Goal: Task Accomplishment & Management: Manage account settings

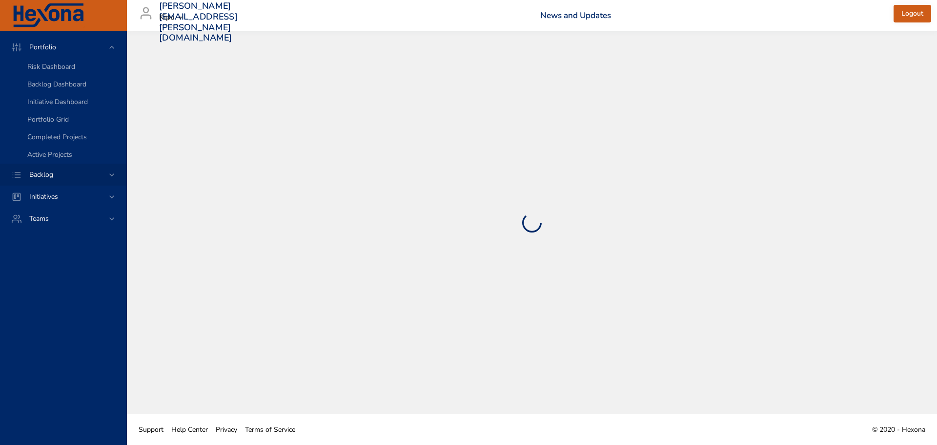
click at [110, 173] on icon at bounding box center [112, 175] width 10 height 10
click at [68, 87] on span "Backlog Details" at bounding box center [50, 88] width 47 height 9
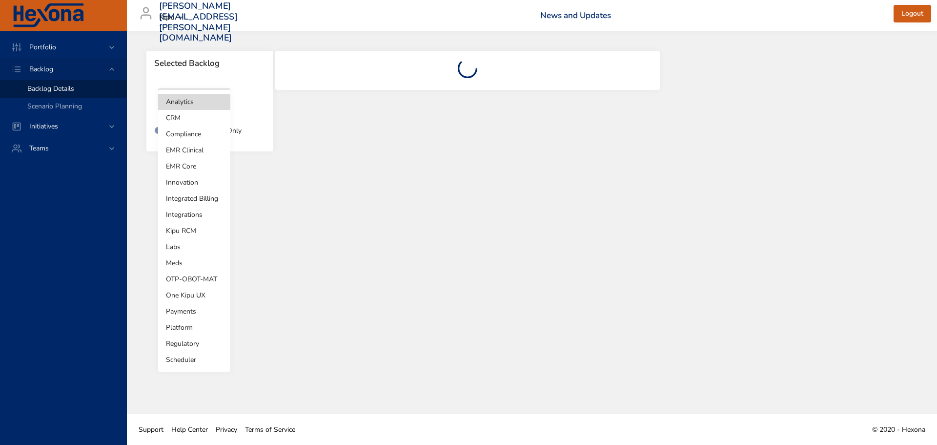
click at [206, 107] on body "Portfolio Backlog Backlog Details Scenario Planning Initiatives Teams sheila.ji…" at bounding box center [468, 222] width 937 height 445
click at [187, 165] on li "EMR Core" at bounding box center [194, 166] width 72 height 16
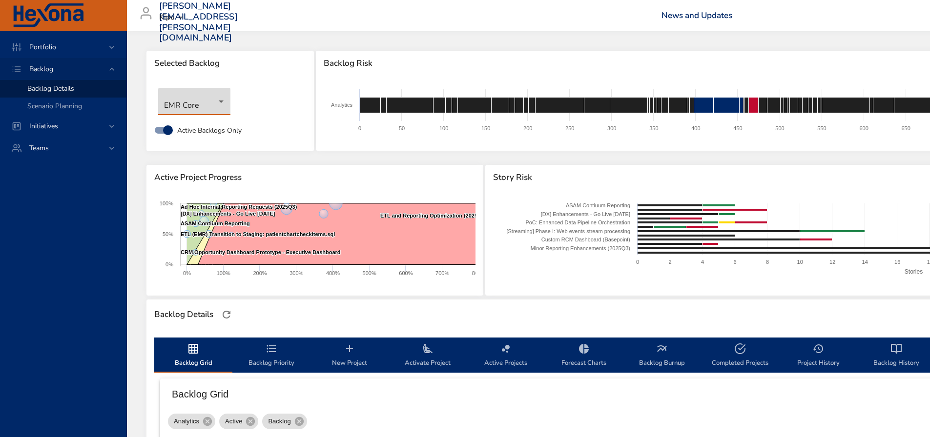
type input "**"
type input "*"
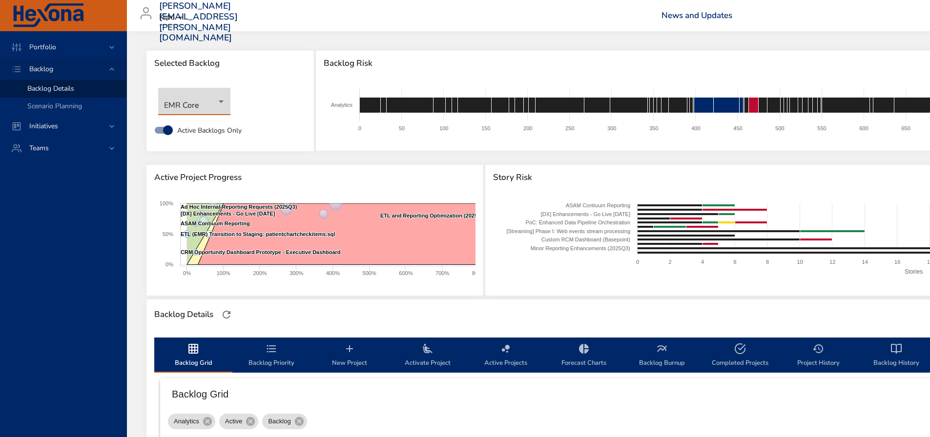
type input "*"
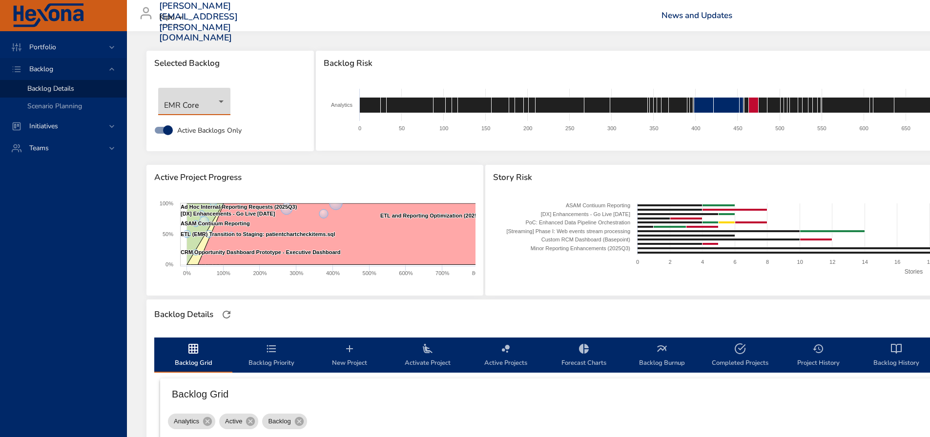
type input "**"
type input "*"
type input "**"
type input "*"
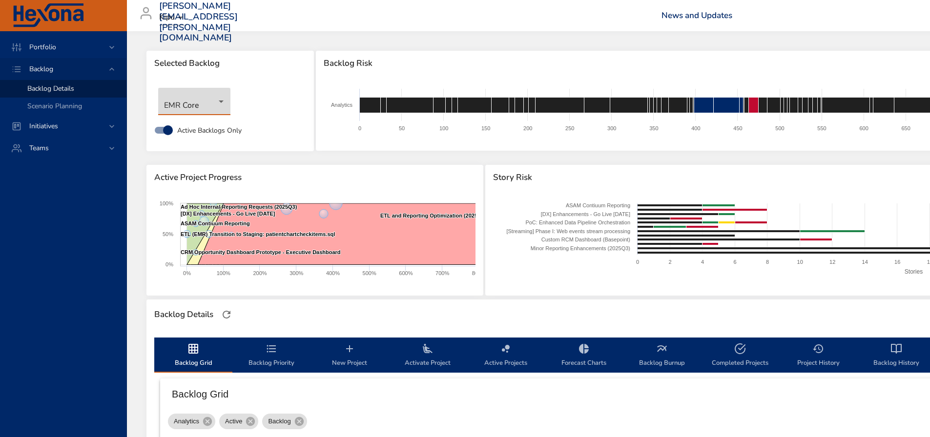
type input "*"
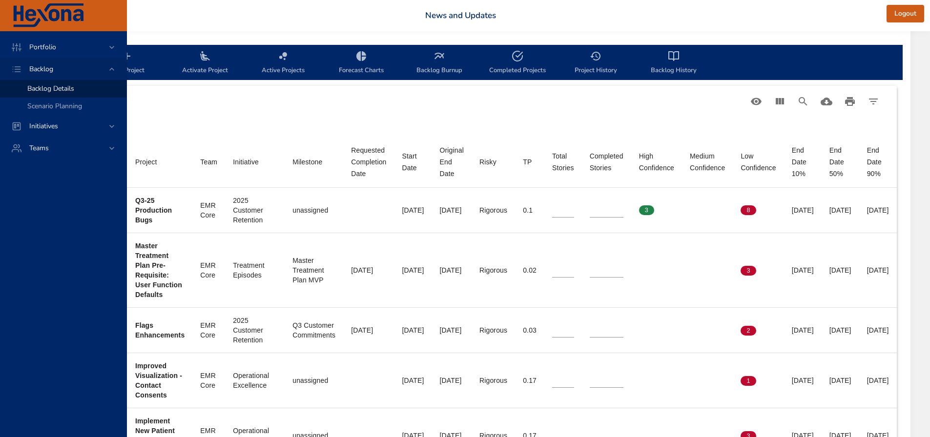
scroll to position [293, 285]
click at [781, 100] on icon "View Columns" at bounding box center [779, 101] width 8 height 6
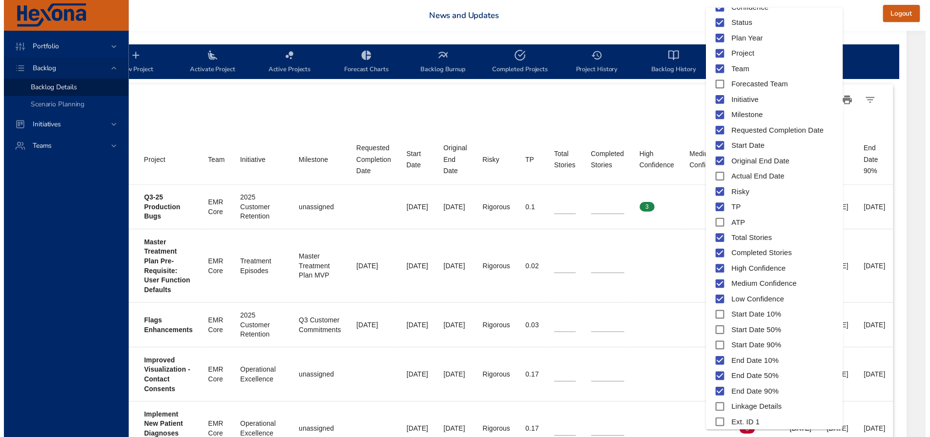
scroll to position [55, 0]
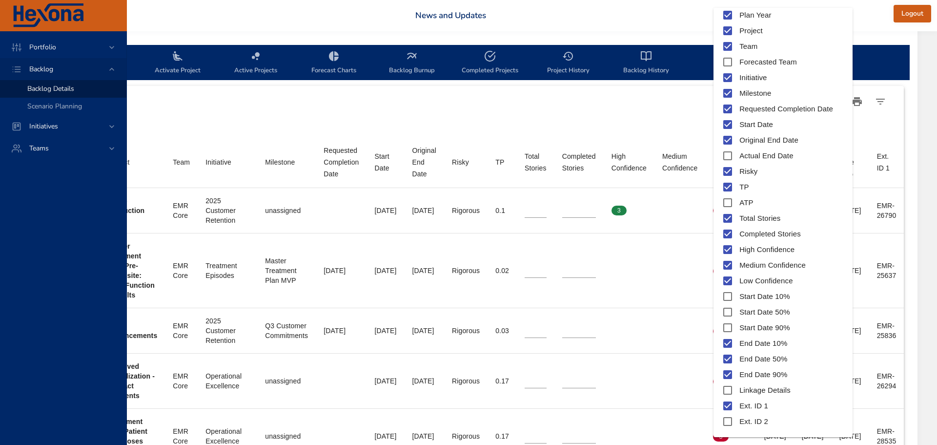
click at [696, 425] on div at bounding box center [468, 222] width 937 height 445
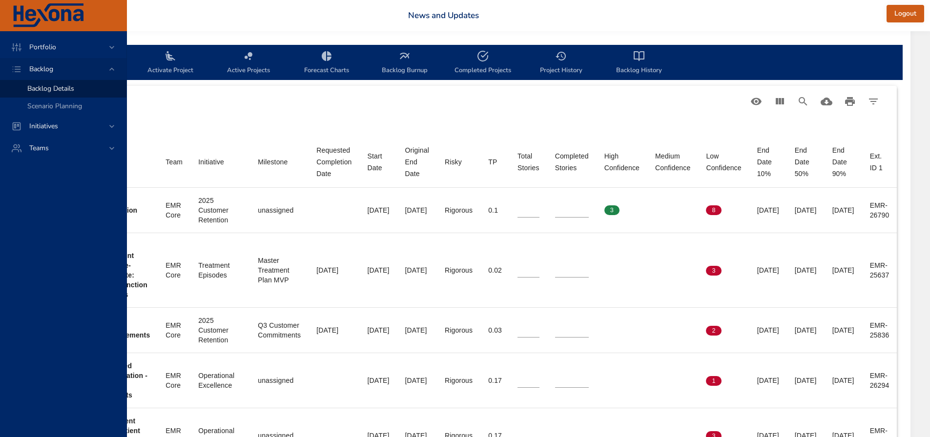
scroll to position [293, 320]
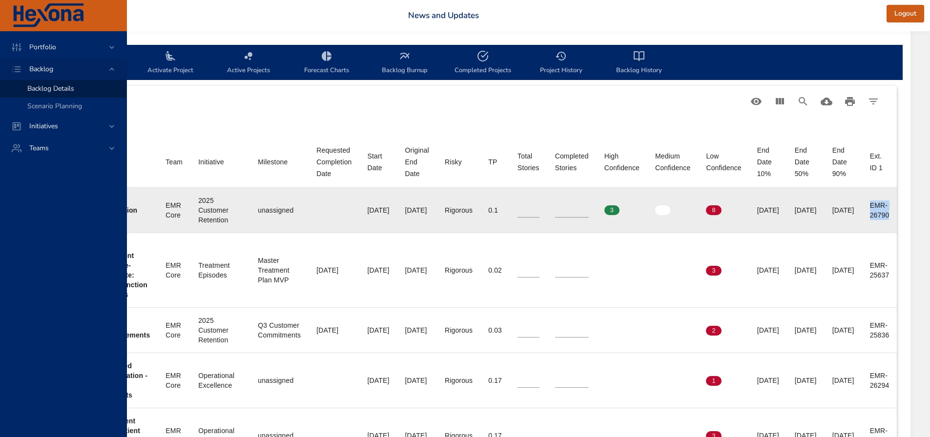
drag, startPoint x: 869, startPoint y: 204, endPoint x: 891, endPoint y: 220, distance: 27.1
click at [891, 220] on td "Ext. ID 1 EMR-26790" at bounding box center [879, 210] width 35 height 45
copy div "EMR-26790"
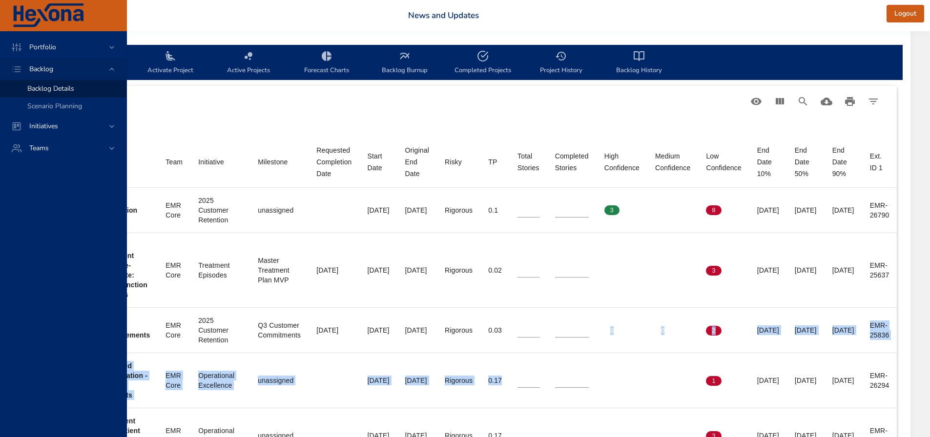
drag, startPoint x: 515, startPoint y: 346, endPoint x: 570, endPoint y: 468, distance: 133.5
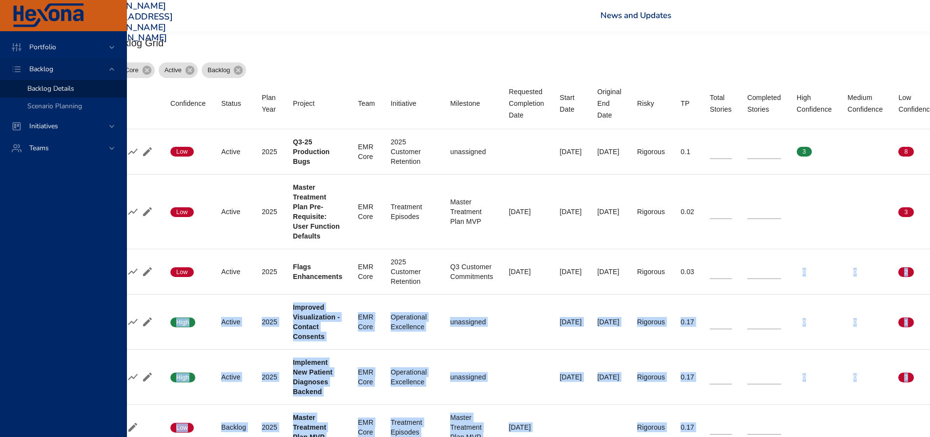
scroll to position [351, 0]
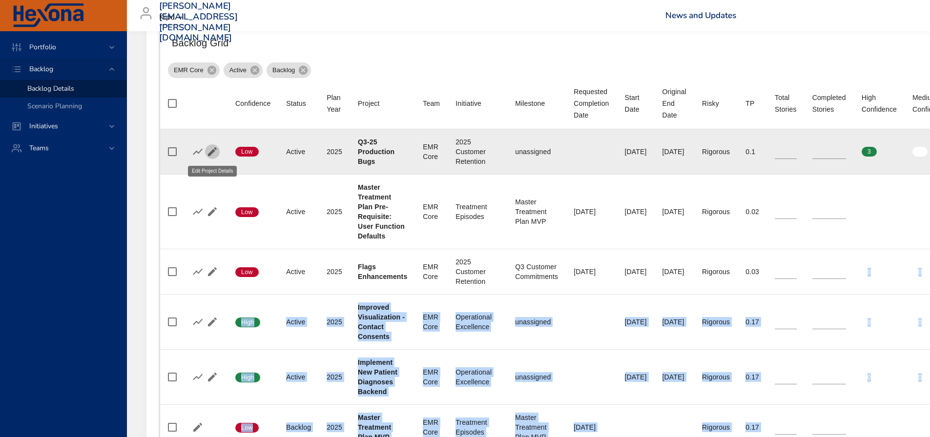
click at [212, 151] on icon "button" at bounding box center [212, 151] width 9 height 9
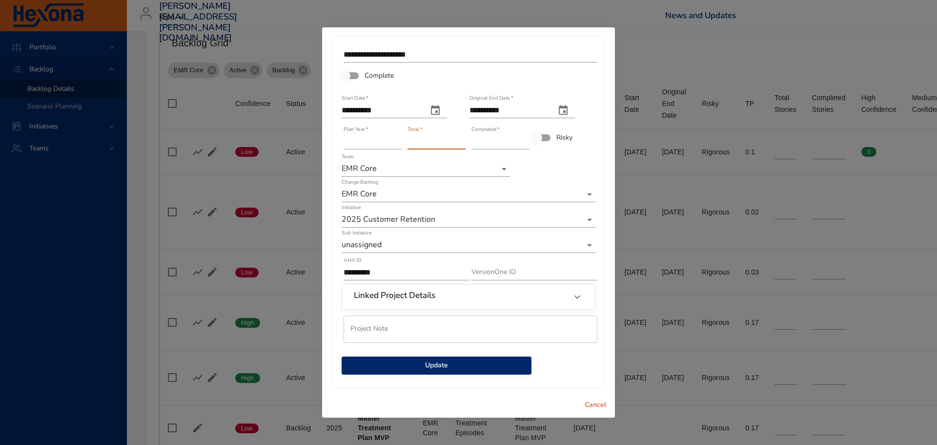
click at [459, 143] on input "**" at bounding box center [436, 142] width 58 height 16
type input "**"
click at [460, 144] on input "**" at bounding box center [436, 142] width 58 height 16
click at [451, 365] on span "Update" at bounding box center [436, 365] width 174 height 12
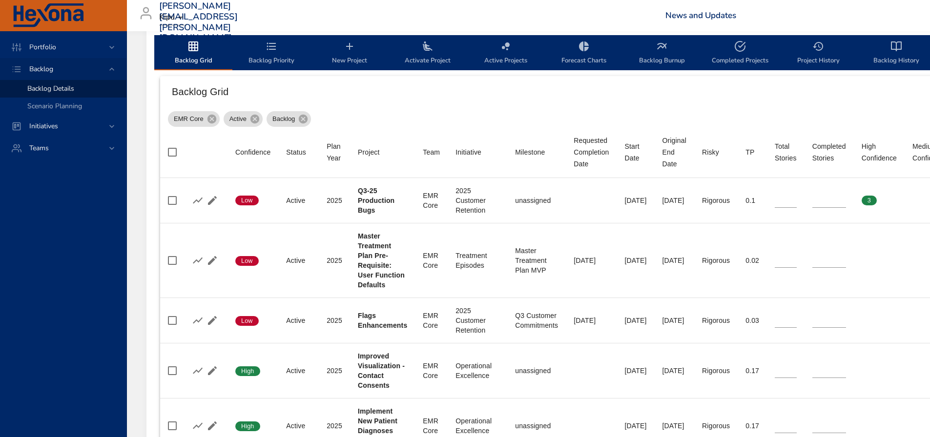
scroll to position [303, 320]
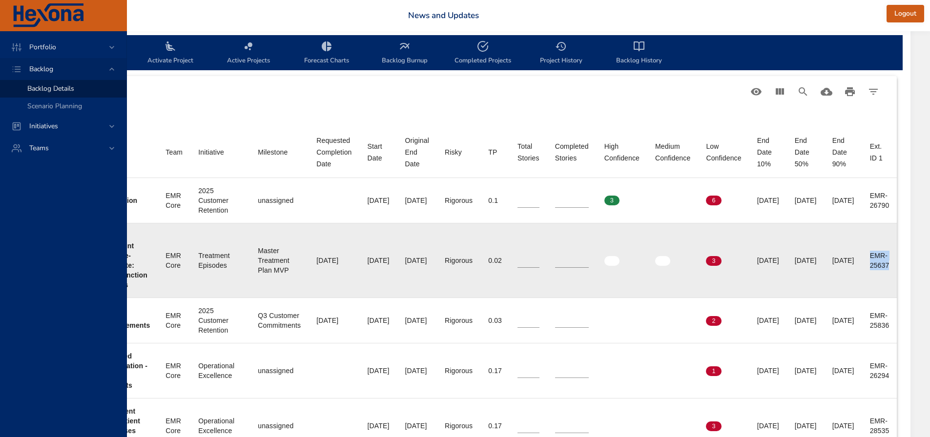
drag, startPoint x: 866, startPoint y: 254, endPoint x: 891, endPoint y: 266, distance: 27.3
click at [891, 266] on td "Ext. ID 1 EMR-25637" at bounding box center [879, 260] width 35 height 75
copy div "EMR-25637"
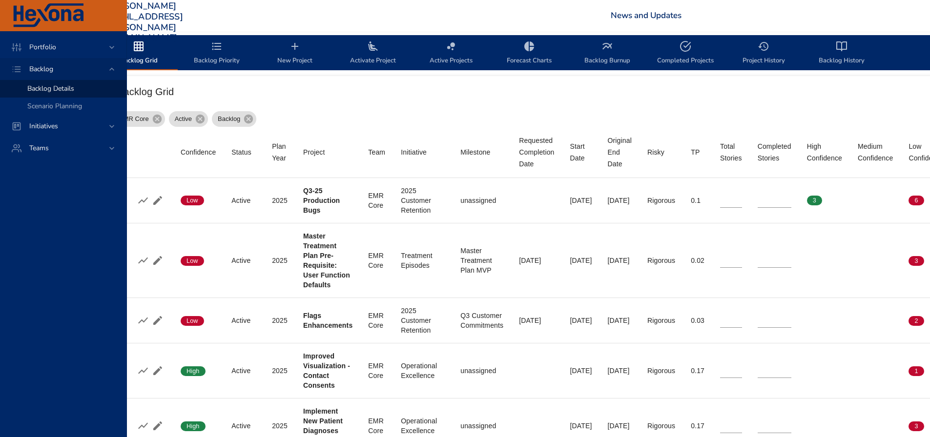
scroll to position [303, 0]
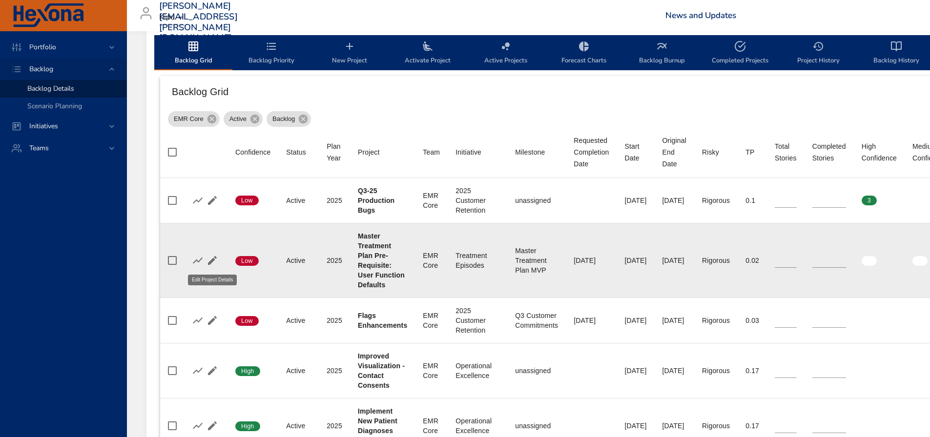
click at [211, 257] on icon "button" at bounding box center [212, 261] width 12 height 12
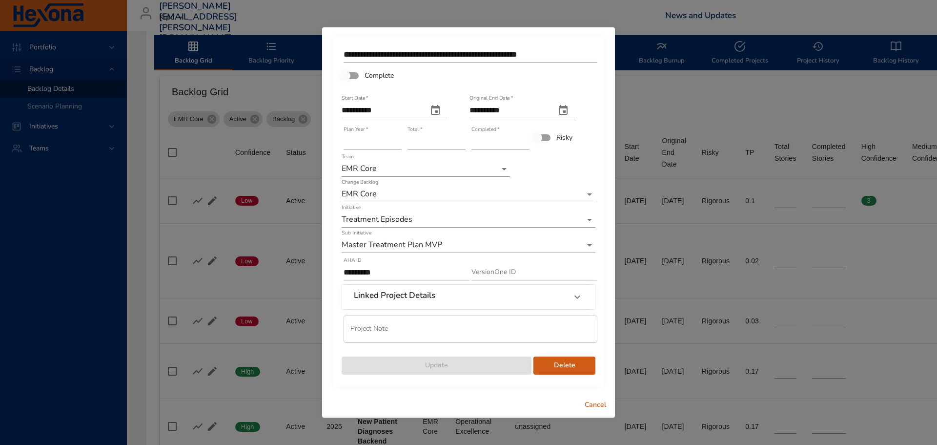
type input "*"
click at [525, 139] on input "*" at bounding box center [500, 142] width 58 height 16
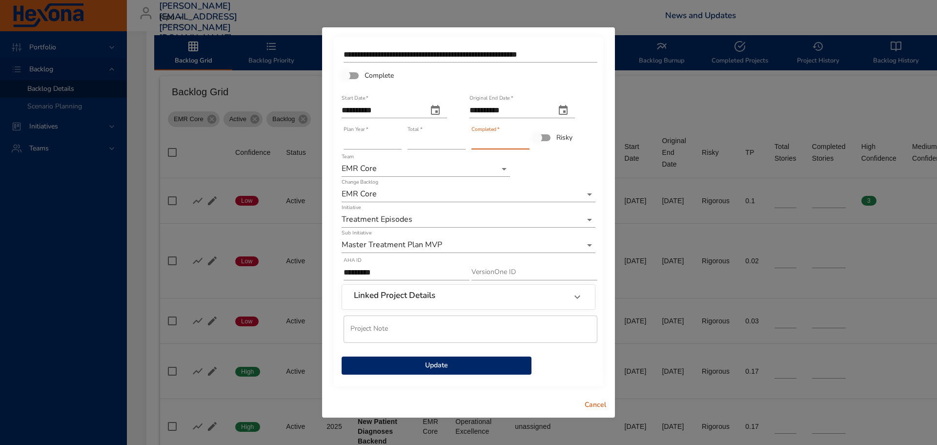
click at [460, 371] on button "Update" at bounding box center [437, 365] width 190 height 18
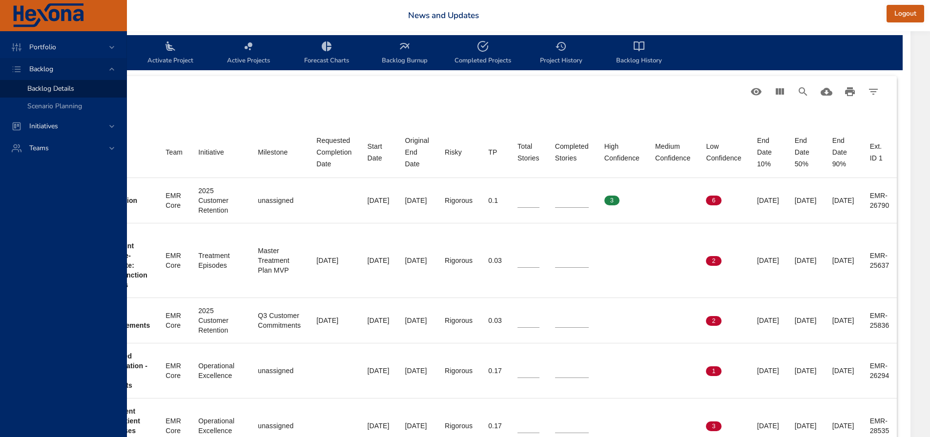
scroll to position [303, 320]
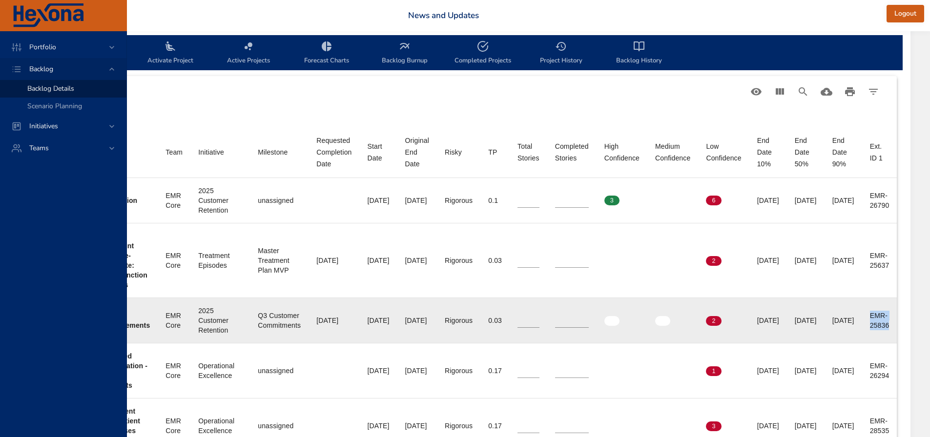
drag, startPoint x: 870, startPoint y: 314, endPoint x: 896, endPoint y: 331, distance: 30.7
click at [896, 331] on td "Ext. ID 1 EMR-25836" at bounding box center [879, 320] width 35 height 45
copy div "EMR-25836"
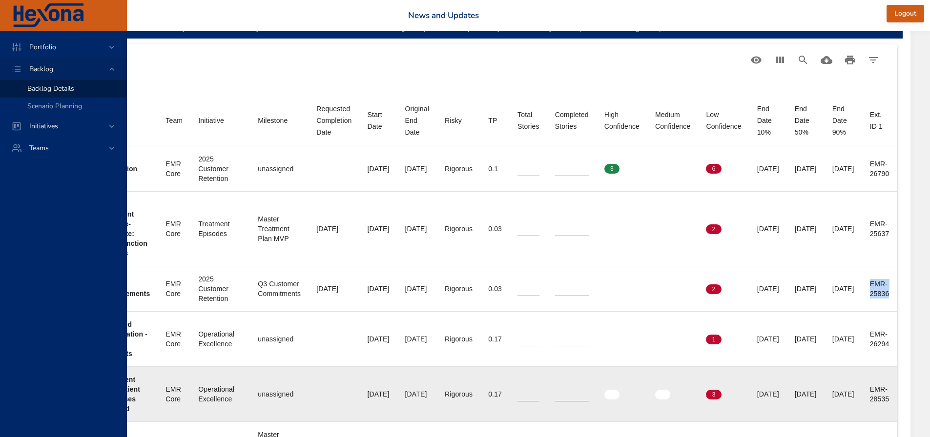
scroll to position [351, 320]
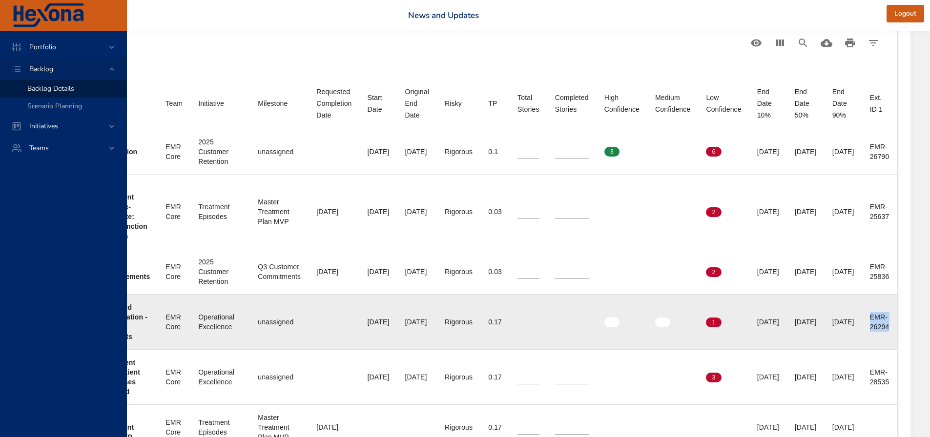
drag, startPoint x: 870, startPoint y: 317, endPoint x: 892, endPoint y: 326, distance: 24.3
click at [892, 326] on td "Ext. ID 1 EMR-26294" at bounding box center [879, 321] width 35 height 55
copy div "EMR-26294"
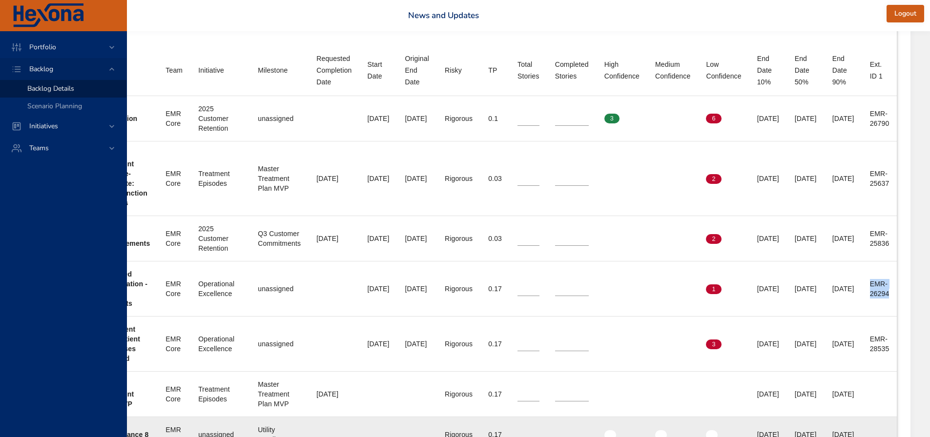
scroll to position [400, 320]
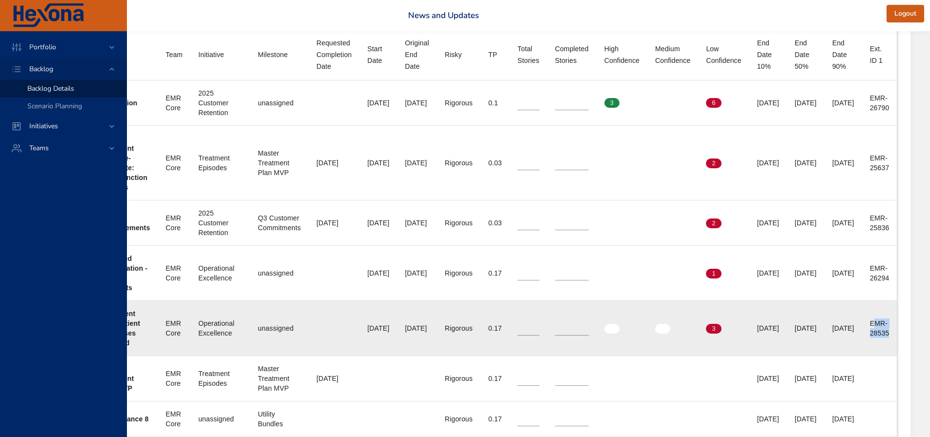
drag, startPoint x: 876, startPoint y: 324, endPoint x: 888, endPoint y: 332, distance: 14.1
click at [888, 332] on div "EMR-28535" at bounding box center [880, 329] width 20 height 20
drag, startPoint x: 866, startPoint y: 321, endPoint x: 892, endPoint y: 334, distance: 28.6
click at [892, 334] on td "Ext. ID 1 EMR-28535" at bounding box center [879, 328] width 35 height 55
copy div "EMR-28535"
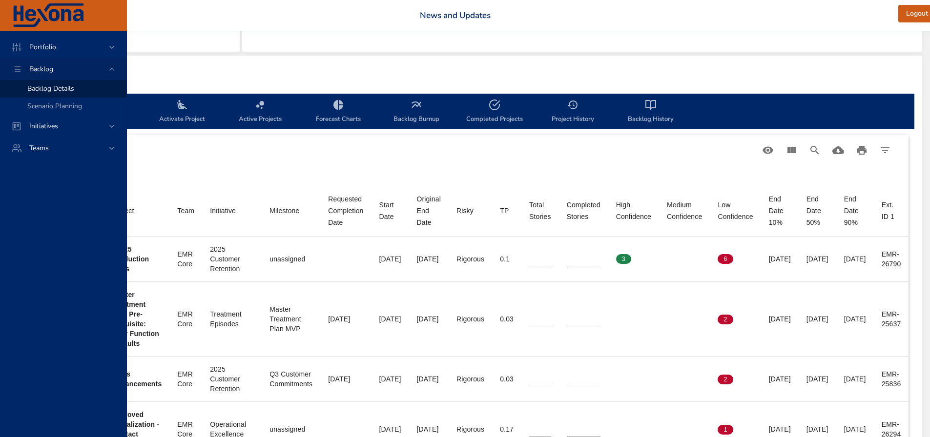
scroll to position [244, 320]
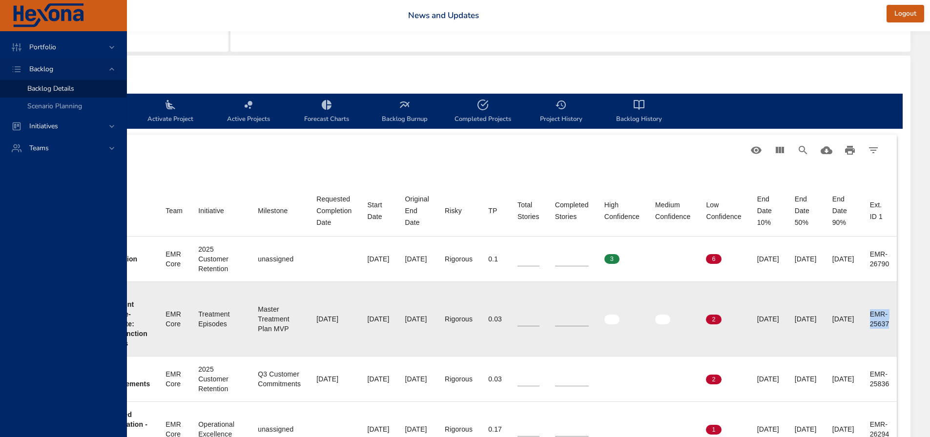
drag, startPoint x: 868, startPoint y: 313, endPoint x: 893, endPoint y: 325, distance: 27.1
click at [893, 325] on td "Ext. ID 1 EMR-25637" at bounding box center [879, 319] width 35 height 75
copy div "EMR-25637"
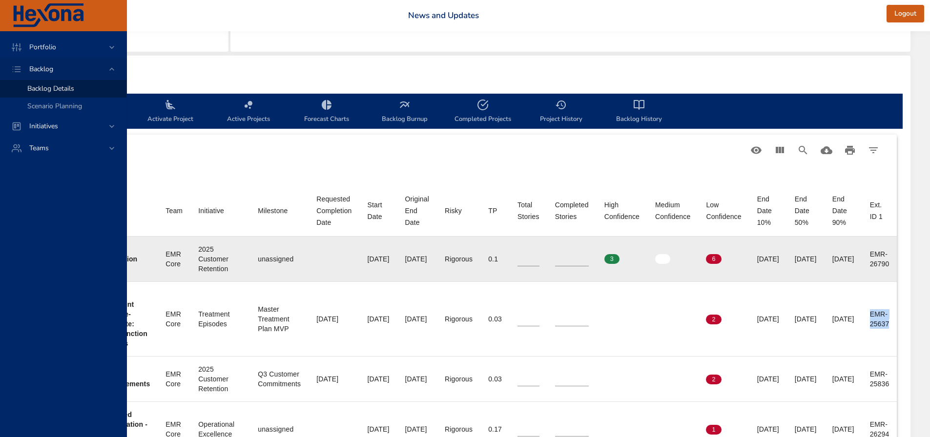
scroll to position [342, 320]
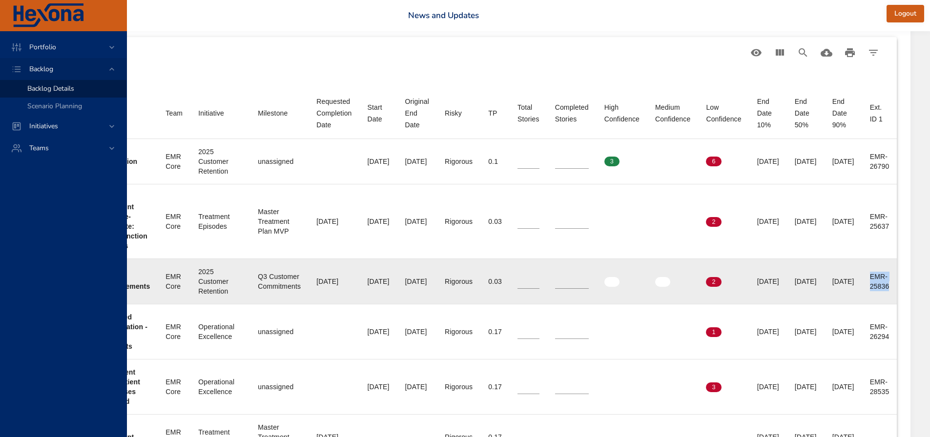
drag, startPoint x: 865, startPoint y: 277, endPoint x: 894, endPoint y: 286, distance: 30.4
click at [894, 286] on td "Ext. ID 1 EMR-25836" at bounding box center [879, 281] width 35 height 45
copy div "EMR-25836"
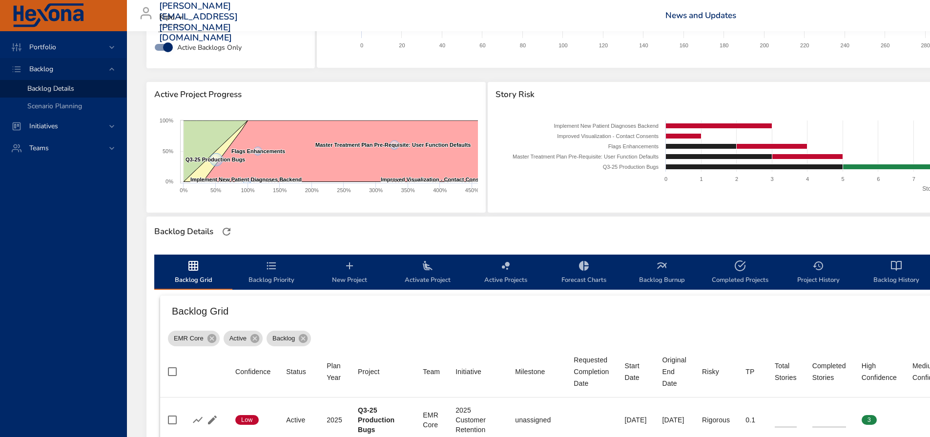
scroll to position [0, 0]
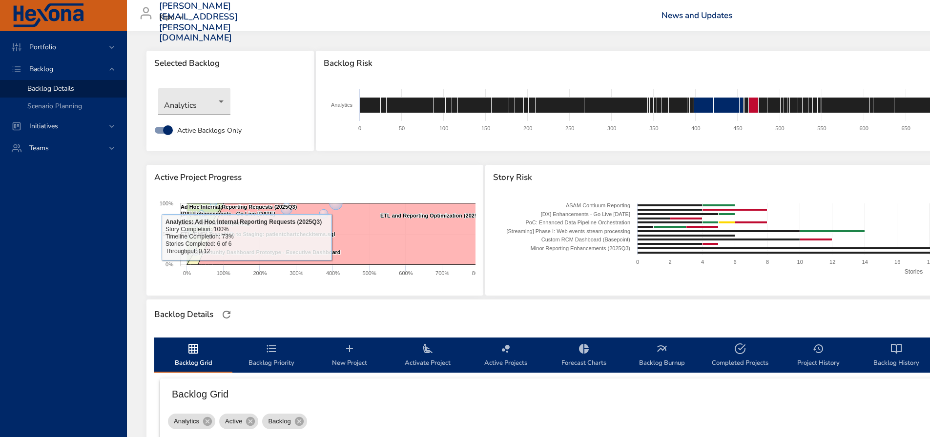
click at [211, 105] on body "Portfolio Backlog Backlog Details Scenario Planning Initiatives Teams [PERSON_N…" at bounding box center [465, 218] width 930 height 437
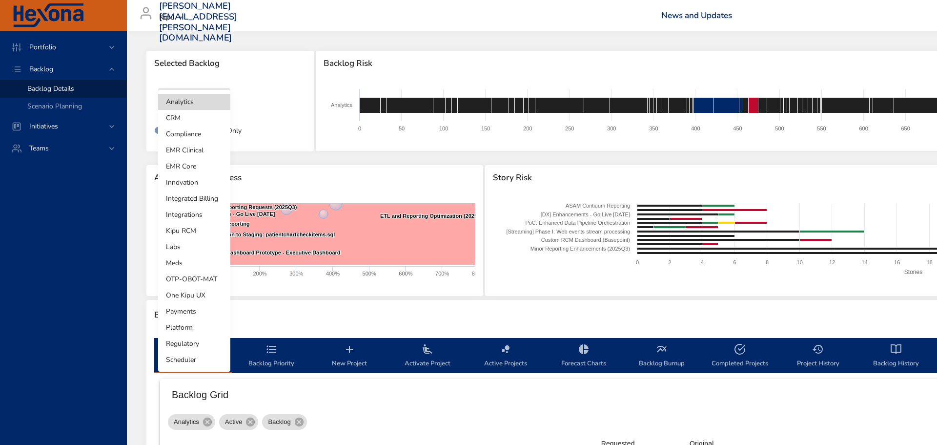
click at [191, 128] on li "Compliance" at bounding box center [194, 134] width 72 height 16
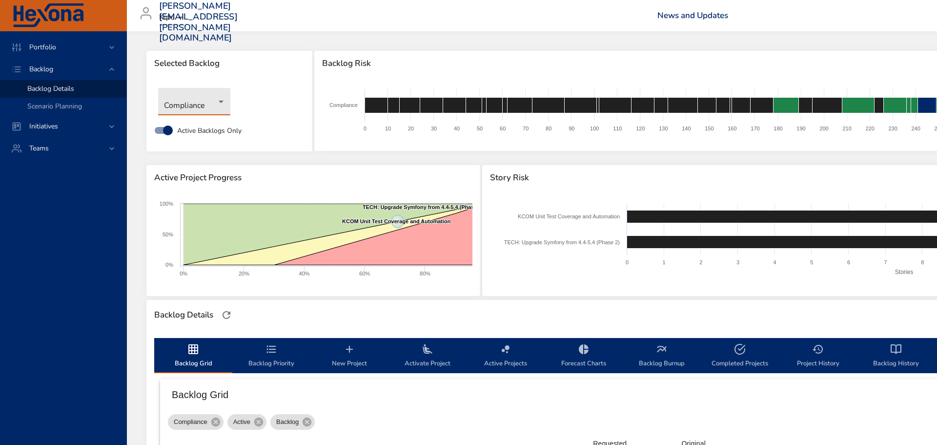
click at [217, 110] on body "Portfolio Backlog Backlog Details Scenario Planning Initiatives Teams [PERSON_N…" at bounding box center [468, 222] width 937 height 445
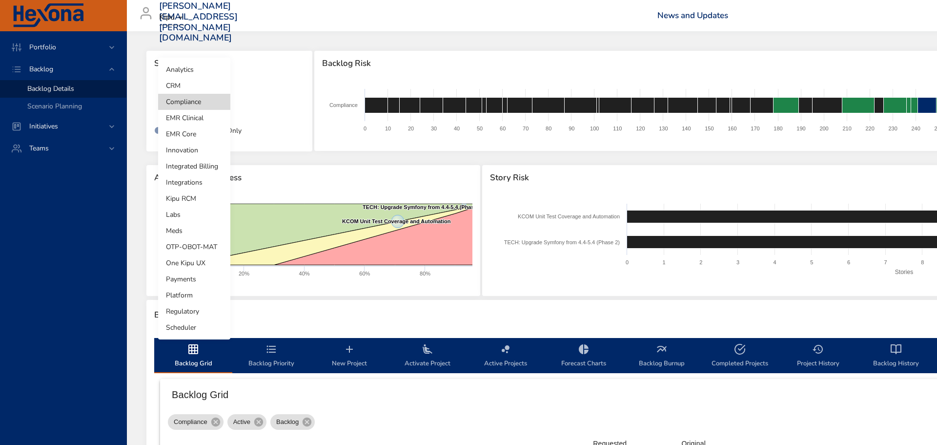
click at [210, 121] on li "EMR Clinical" at bounding box center [194, 118] width 72 height 16
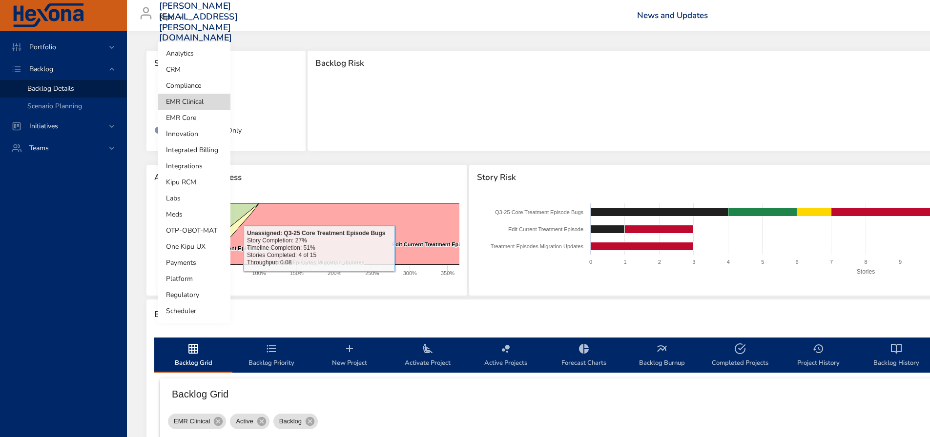
click at [211, 102] on body "Portfolio Backlog Backlog Details Scenario Planning Initiatives Teams [PERSON_N…" at bounding box center [465, 218] width 930 height 437
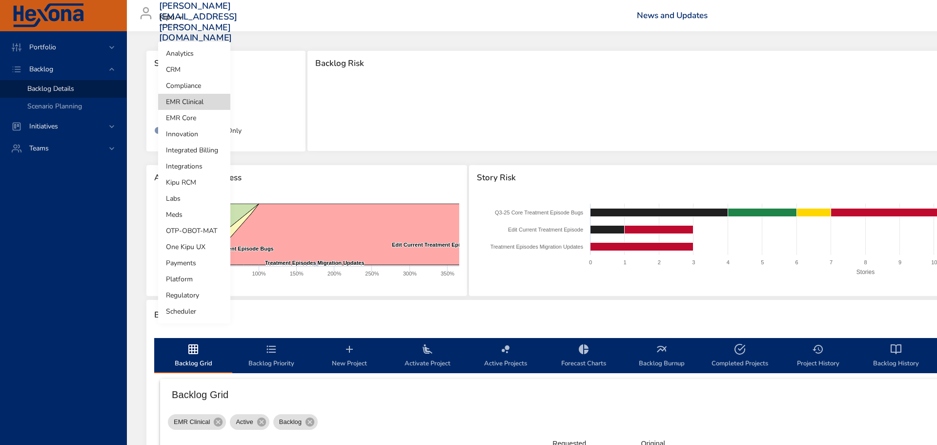
click at [193, 131] on li "Innovation" at bounding box center [194, 134] width 72 height 16
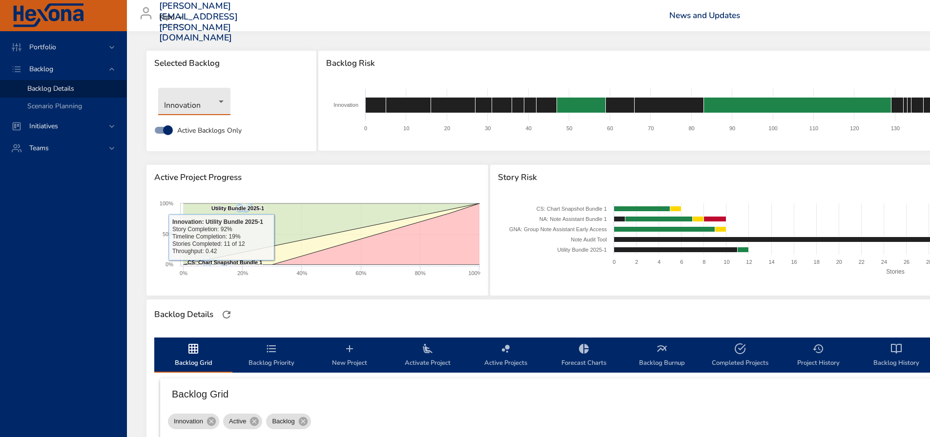
click at [208, 103] on body "Portfolio Backlog Backlog Details Scenario Planning Initiatives Teams [PERSON_N…" at bounding box center [465, 218] width 930 height 437
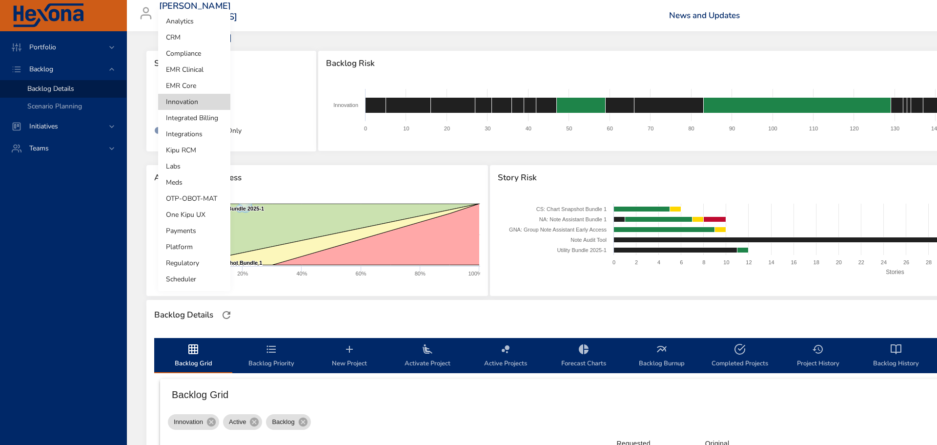
click at [196, 244] on li "Platform" at bounding box center [194, 247] width 72 height 16
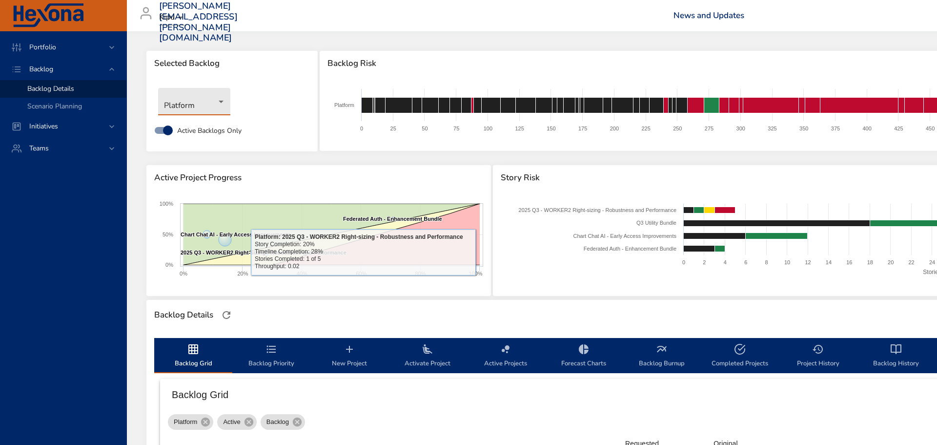
click at [208, 102] on body "Portfolio Backlog Backlog Details Scenario Planning Initiatives Teams [PERSON_N…" at bounding box center [468, 222] width 937 height 445
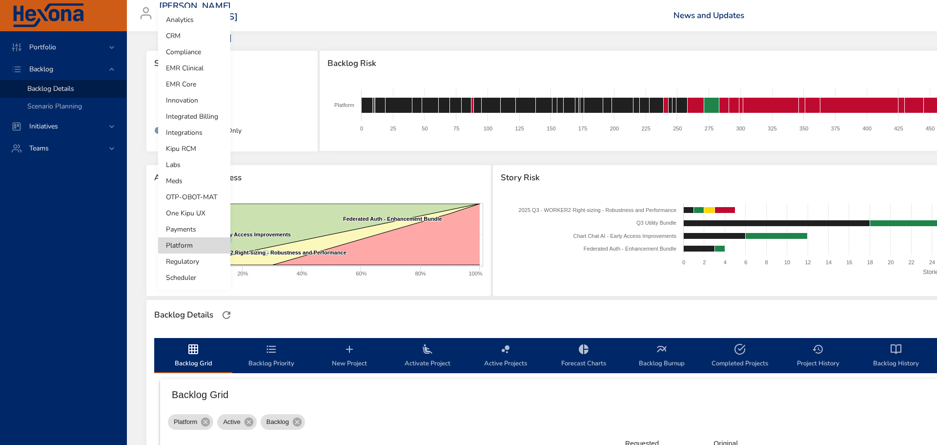
click at [192, 81] on li "EMR Core" at bounding box center [194, 84] width 72 height 16
